Goal: Check status

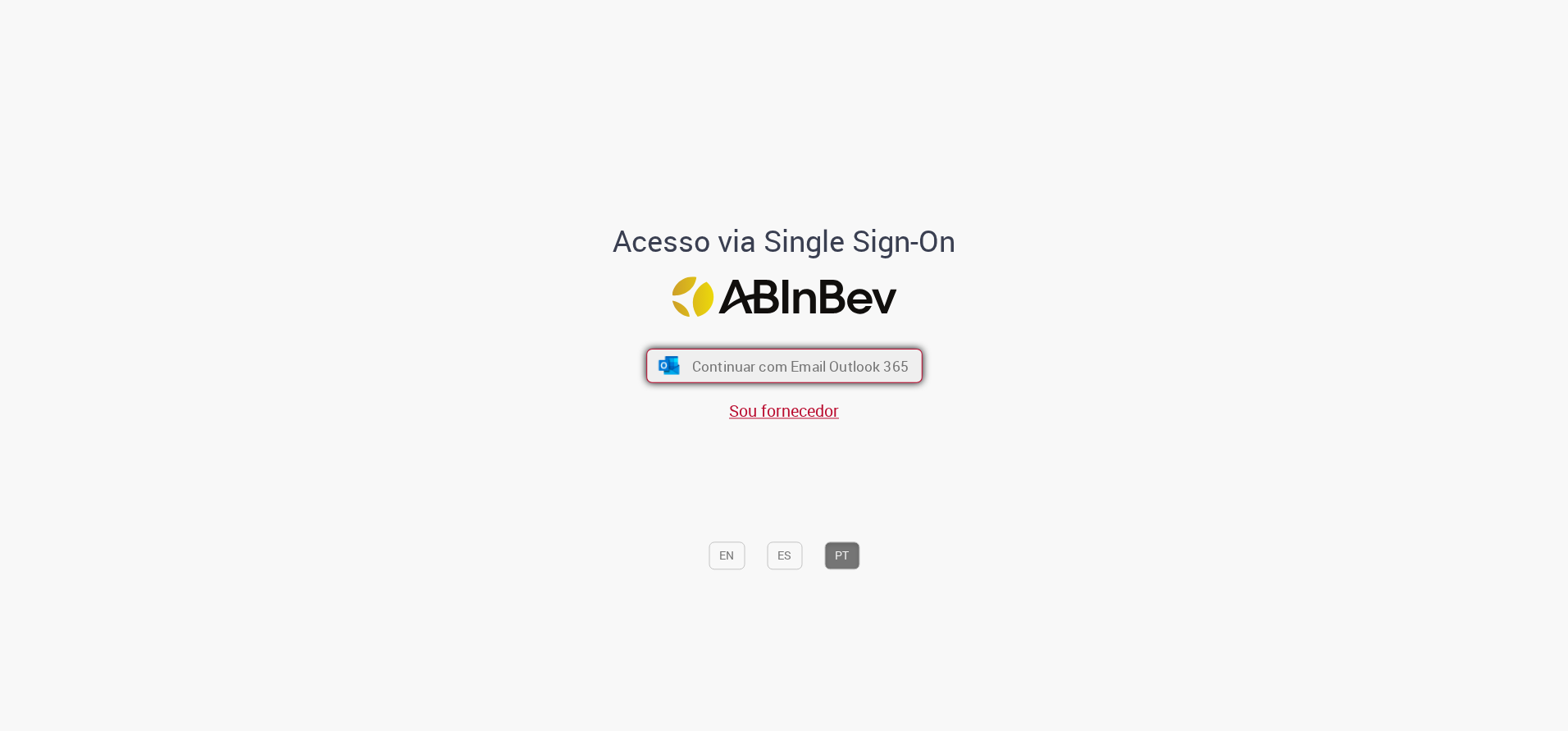
click at [817, 365] on span "Continuar com Email Outlook 365" at bounding box center [800, 366] width 217 height 19
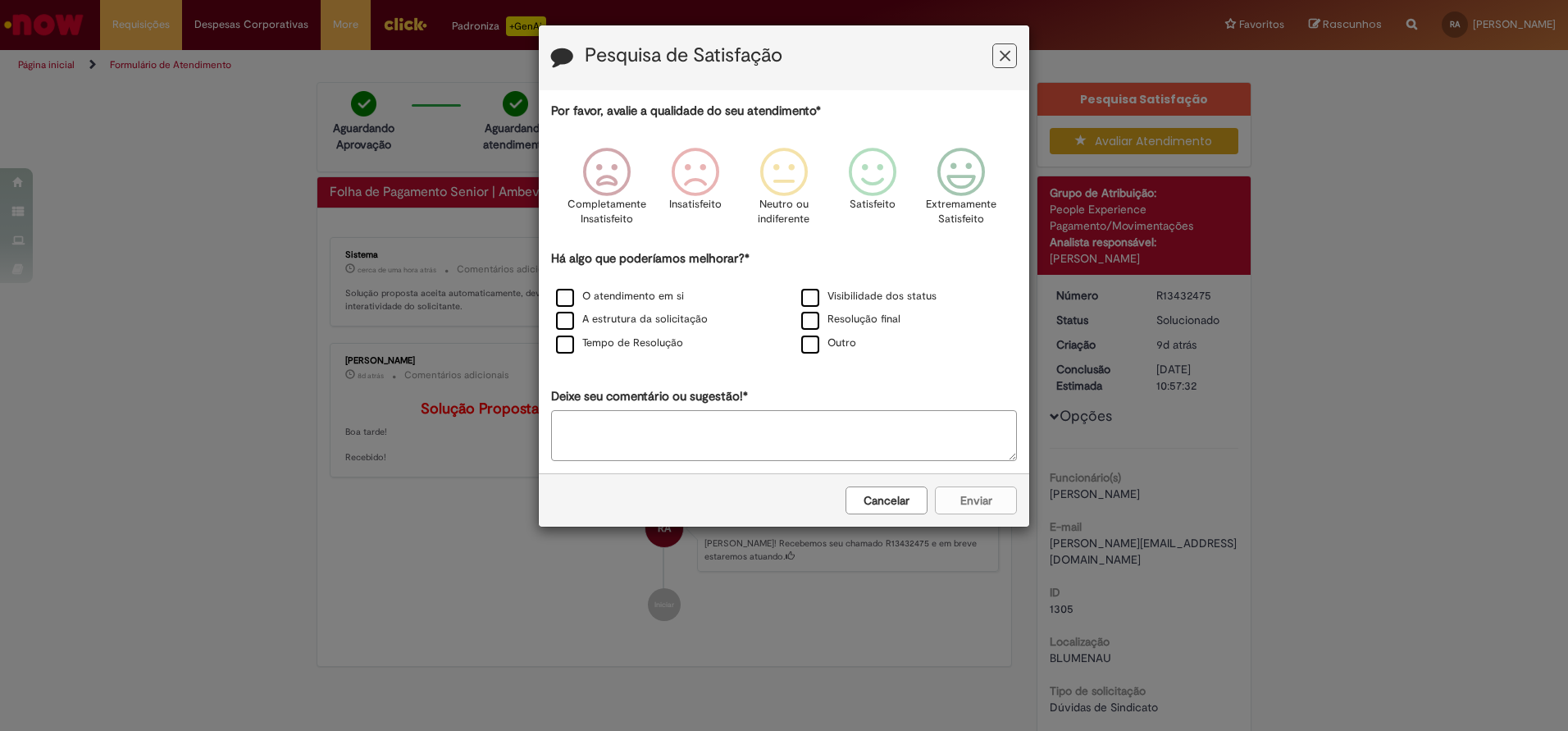
click at [1015, 57] on button "Feedback" at bounding box center [1004, 56] width 25 height 25
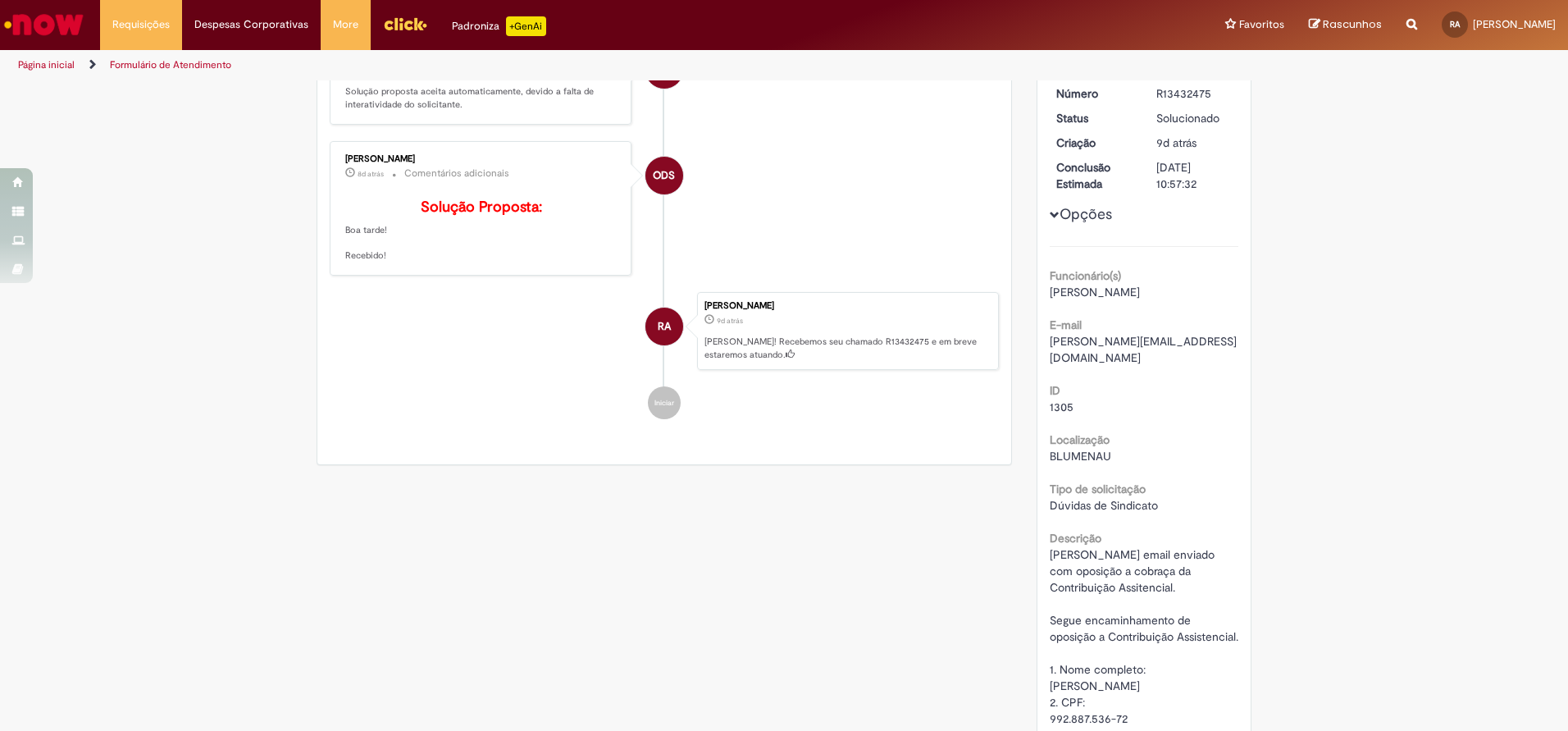
scroll to position [18, 0]
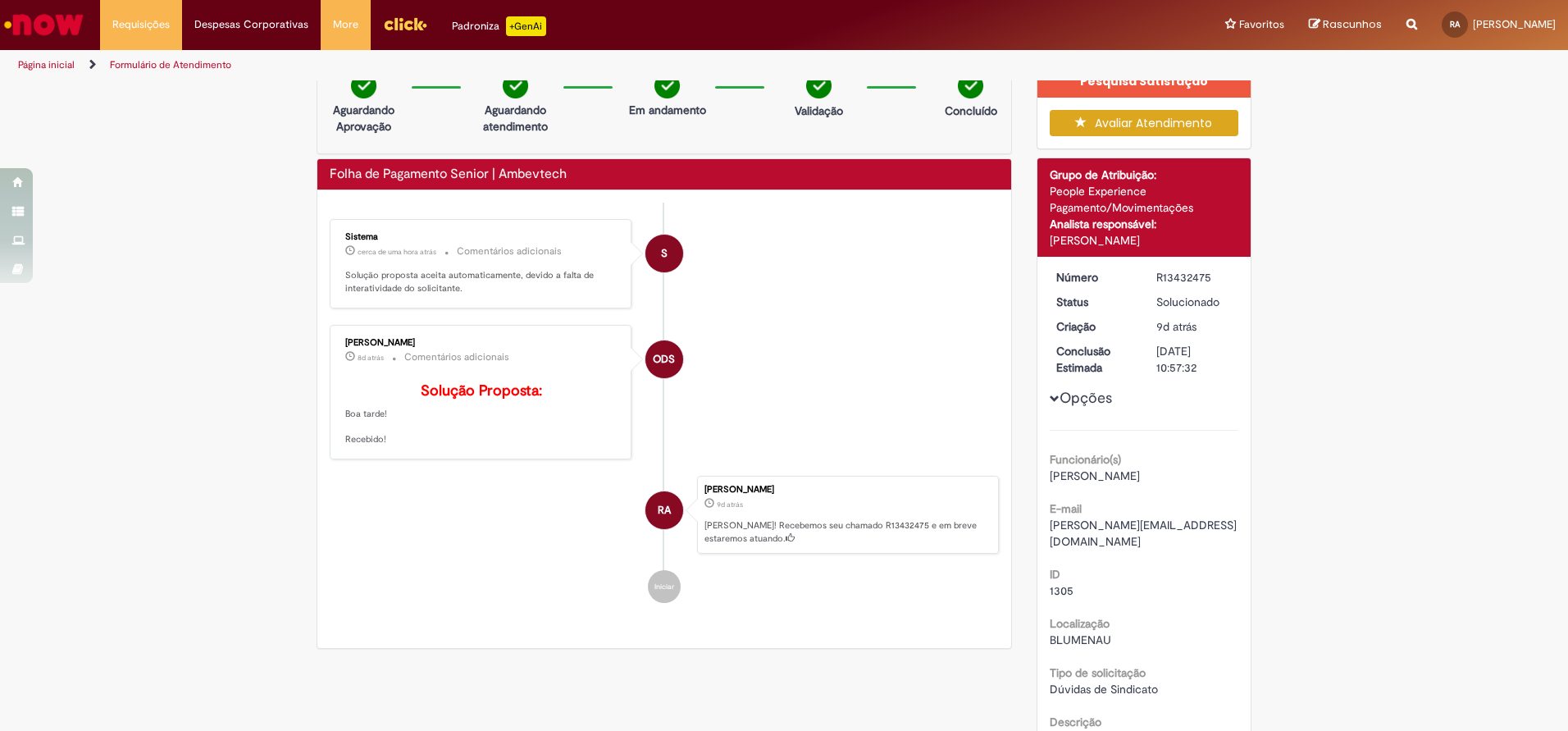
click at [428, 396] on b "Solução Proposta:" at bounding box center [482, 391] width 121 height 19
click at [392, 293] on p "Solução proposta aceita automaticamente, devido a falta de interatividade do so…" at bounding box center [482, 282] width 273 height 26
click at [389, 278] on p "Solução proposta aceita automaticamente, devido a falta de interatividade do so…" at bounding box center [482, 282] width 273 height 26
click at [611, 357] on p "8d atrás 8 dias atrás Comentários adicionais" at bounding box center [482, 357] width 273 height 19
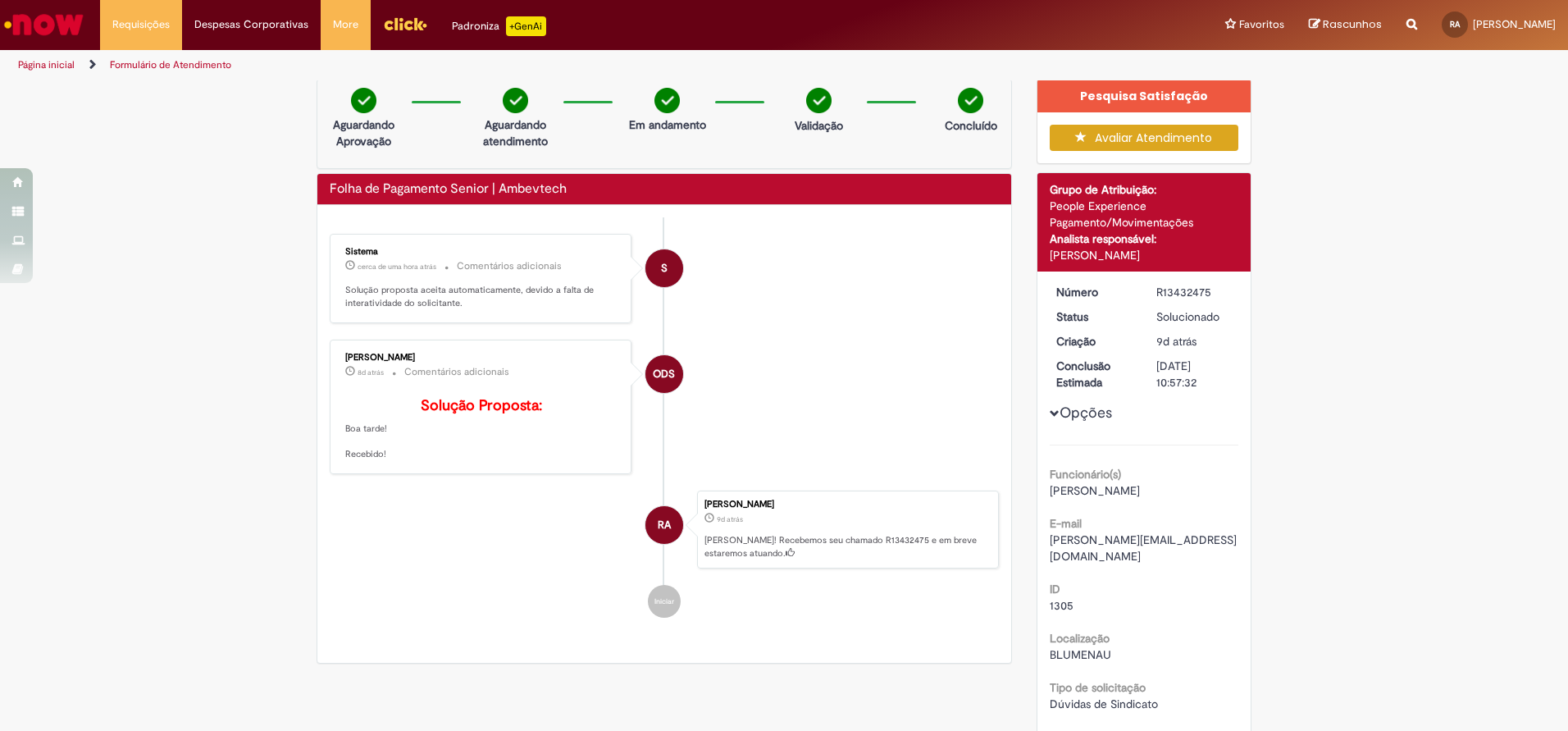
scroll to position [0, 0]
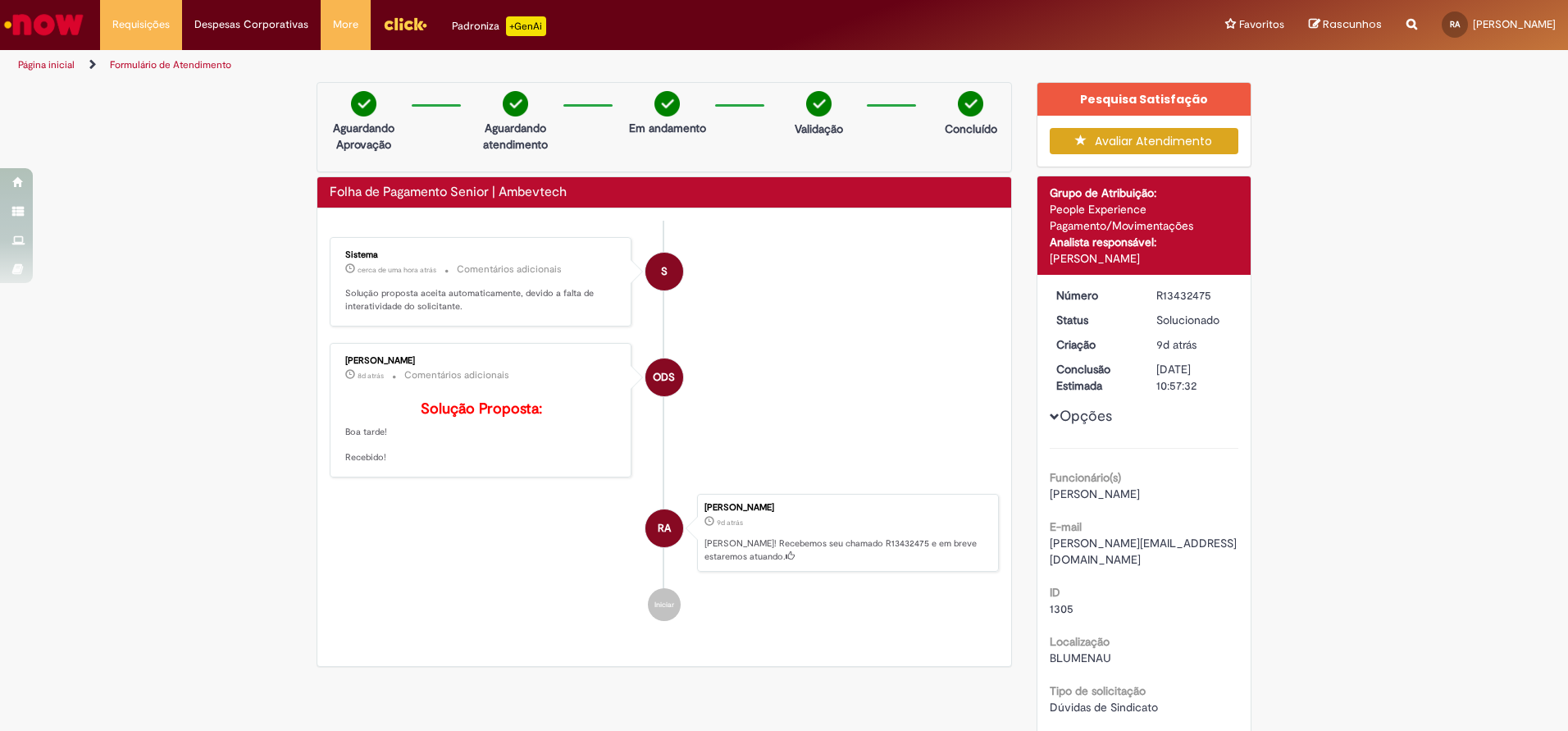
drag, startPoint x: 735, startPoint y: 552, endPoint x: 802, endPoint y: 468, distance: 107.4
click at [802, 468] on ul "S Sistema cerca de uma hora atrás cerca de uma hora atrás Comentários adicionai…" at bounding box center [664, 429] width 670 height 417
drag, startPoint x: 802, startPoint y: 468, endPoint x: 802, endPoint y: 415, distance: 53.0
click at [802, 415] on li "ODS [PERSON_NAME] 8d atrás 8 dias atrás Comentários adicionais Solução Proposta…" at bounding box center [664, 410] width 670 height 135
click at [378, 426] on p "Solução Proposta: Boa tarde! Recebido!" at bounding box center [482, 433] width 273 height 63
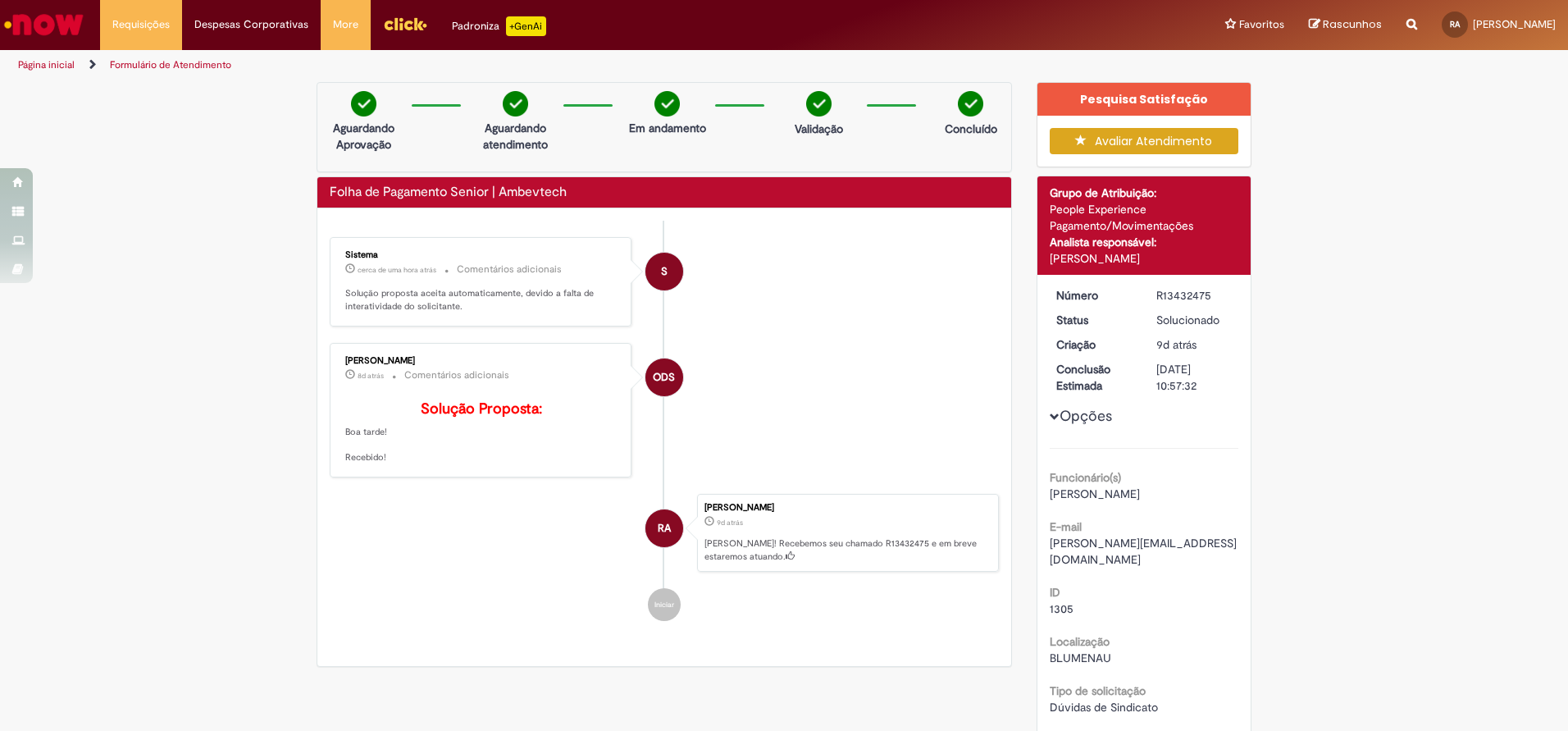
click at [383, 465] on p "Solução Proposta: Boa tarde! Recebido!" at bounding box center [482, 433] width 273 height 63
click at [459, 418] on p "Solução Proposta: Boa tarde! Recebido!" at bounding box center [482, 433] width 273 height 63
click at [459, 406] on b "Solução Proposta:" at bounding box center [482, 409] width 121 height 19
click at [653, 377] on span "ODS" at bounding box center [664, 377] width 22 height 39
drag, startPoint x: 1456, startPoint y: 189, endPoint x: 1445, endPoint y: 186, distance: 11.4
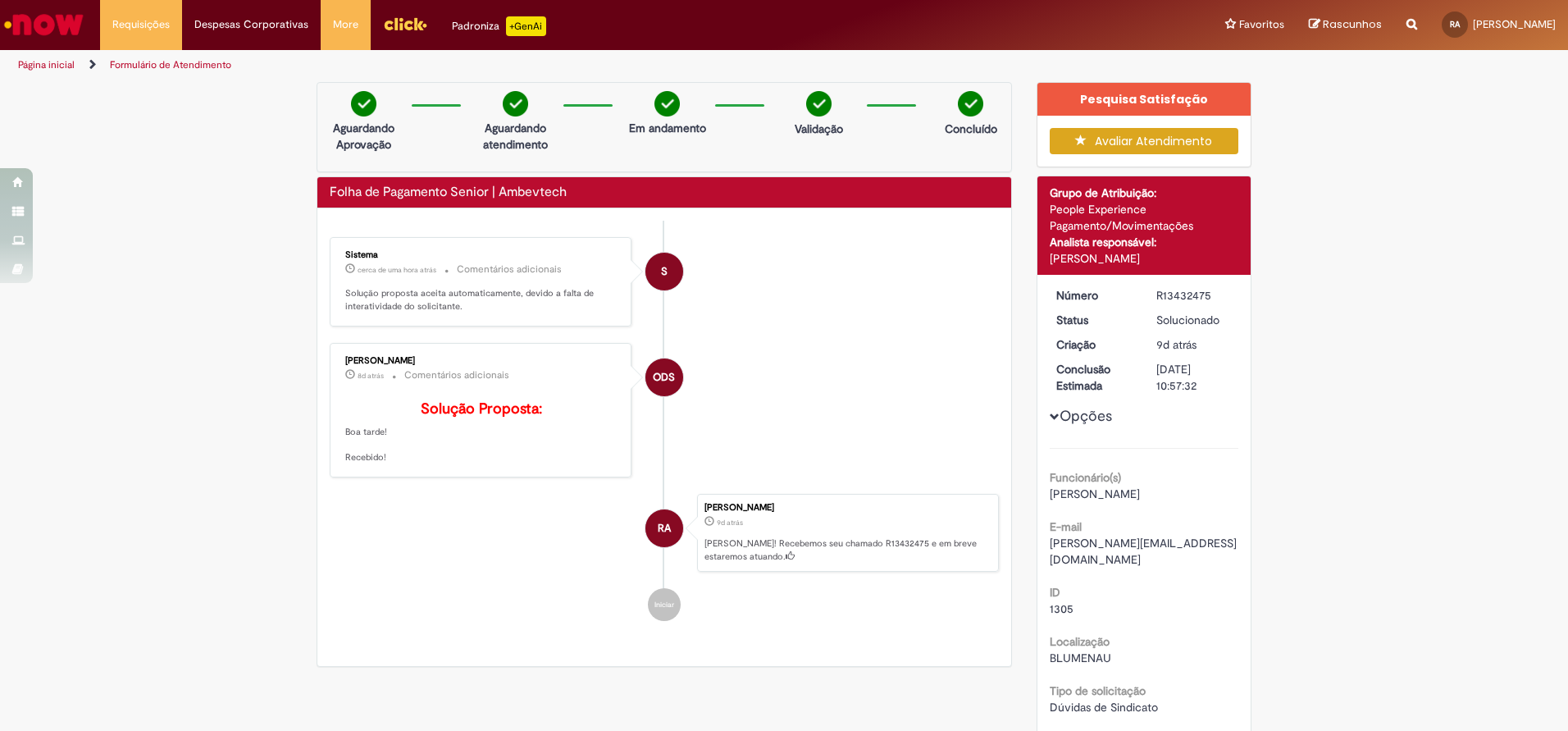
click at [1456, 189] on div "Verificar Código de Barras Aguardando Aprovação Aguardando atendimento Em andam…" at bounding box center [784, 538] width 1568 height 913
